Goal: Information Seeking & Learning: Learn about a topic

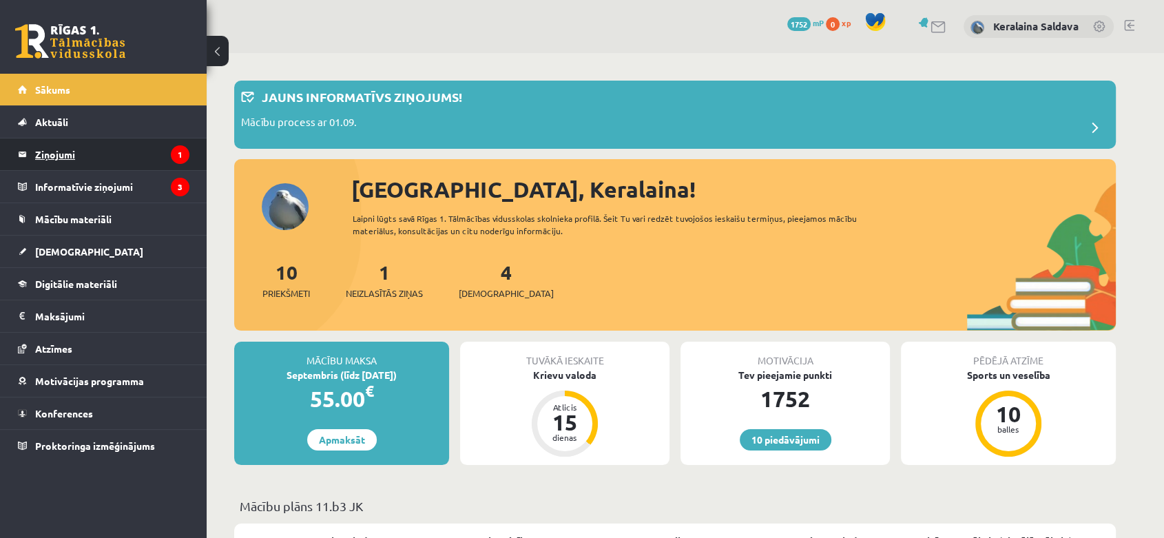
click at [143, 162] on legend "Ziņojumi 1" at bounding box center [112, 154] width 154 height 32
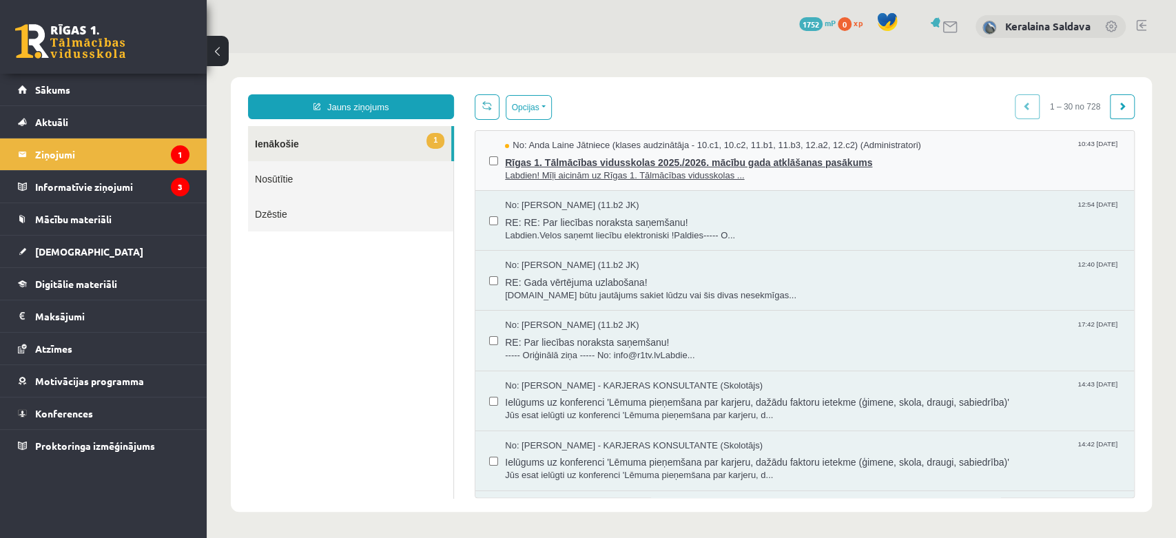
click at [689, 164] on span "Rīgas 1. Tālmācības vidusskolas 2025./2026. mācību gada atklāšanas pasākums" at bounding box center [812, 160] width 615 height 17
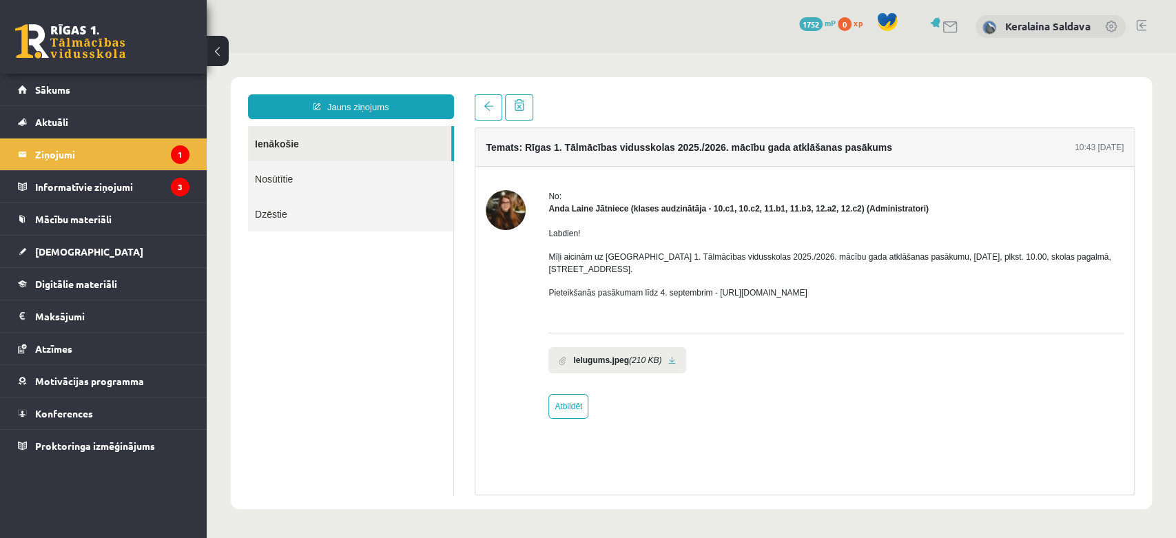
drag, startPoint x: 865, startPoint y: 280, endPoint x: 716, endPoint y: 276, distance: 148.8
click at [716, 287] on p "Pieteikšanās pasākumam līdz 4. septembrim - [URL][DOMAIN_NAME]" at bounding box center [835, 293] width 575 height 12
click at [72, 87] on link "Sākums" at bounding box center [104, 90] width 172 height 32
